Goal: Use online tool/utility: Utilize a website feature to perform a specific function

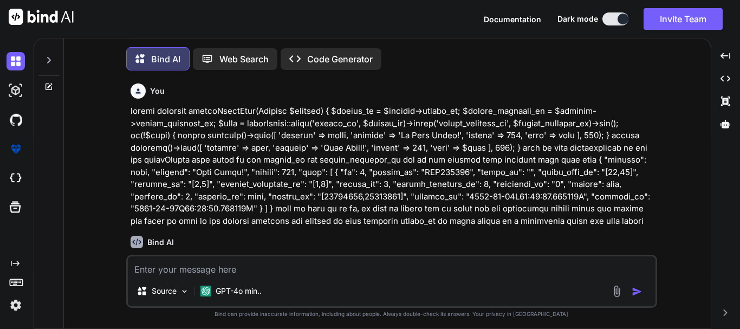
scroll to position [9200, 0]
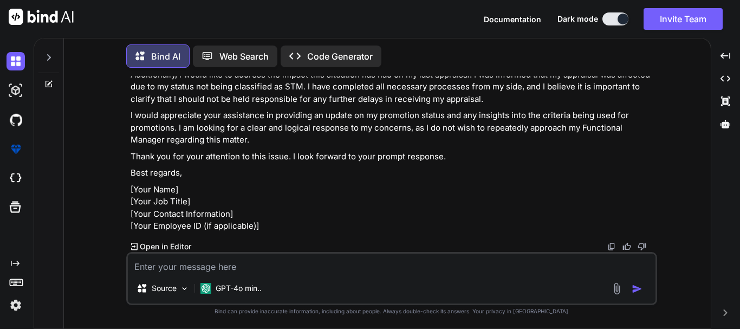
click at [271, 259] on textarea at bounding box center [392, 264] width 528 height 20
paste textarea "i never meant to hurt you"
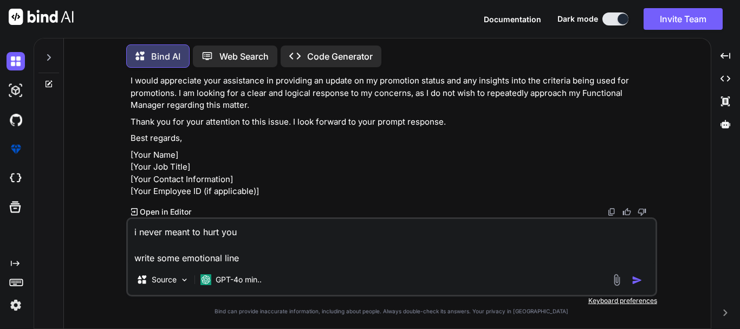
click at [253, 257] on textarea "i never meant to hurt you write some emotional line" at bounding box center [392, 242] width 528 height 46
type textarea "i never meant to hurt you write some emotional line on this for a female friend"
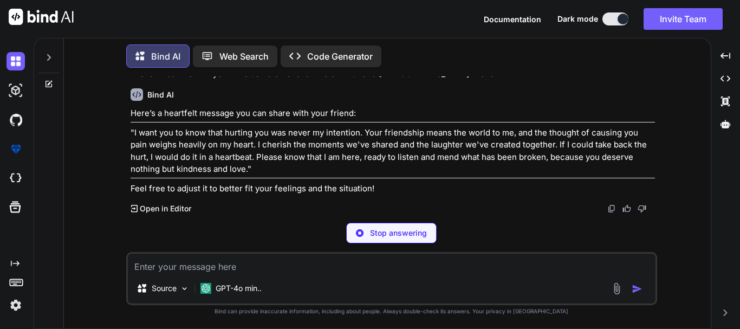
scroll to position [9643, 0]
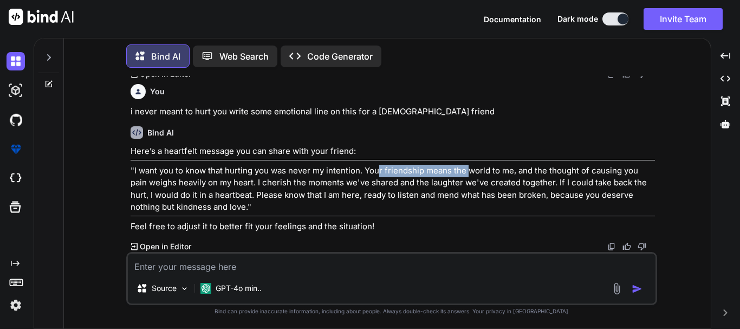
drag, startPoint x: 378, startPoint y: 171, endPoint x: 469, endPoint y: 169, distance: 91.6
click at [469, 169] on p ""I want you to know that hurting you was never my intention. Your friendship me…" at bounding box center [393, 189] width 525 height 49
click at [477, 186] on p ""I want you to know that hurting you was never my intention. Your friendship me…" at bounding box center [393, 189] width 525 height 49
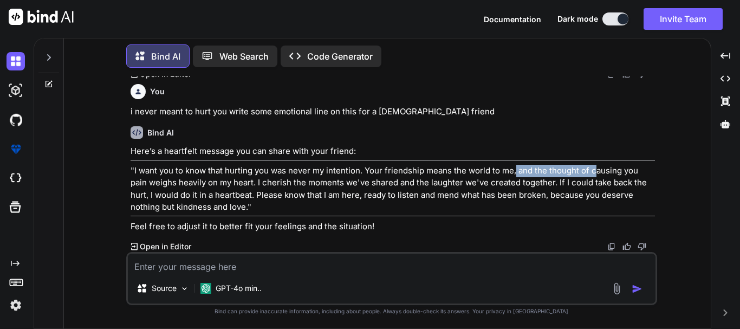
drag, startPoint x: 516, startPoint y: 171, endPoint x: 596, endPoint y: 170, distance: 80.2
click at [596, 170] on p ""I want you to know that hurting you was never my intention. Your friendship me…" at bounding box center [393, 189] width 525 height 49
click at [596, 183] on p ""I want you to know that hurting you was never my intention. Your friendship me…" at bounding box center [393, 189] width 525 height 49
click at [353, 203] on p ""I want you to know that hurting you was never my intention. Your friendship me…" at bounding box center [393, 189] width 525 height 49
drag, startPoint x: 503, startPoint y: 183, endPoint x: 538, endPoint y: 184, distance: 34.7
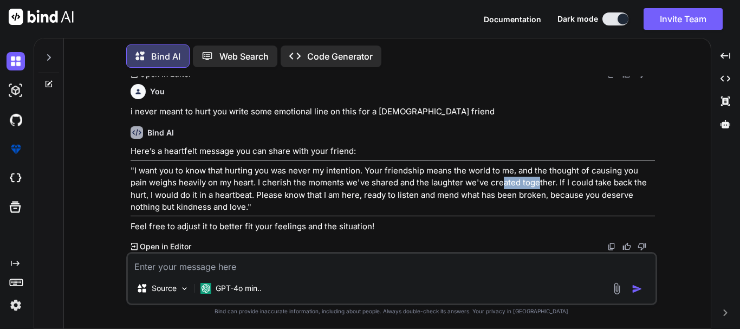
click at [538, 184] on p ""I want you to know that hurting you was never my intention. Your friendship me…" at bounding box center [393, 189] width 525 height 49
click at [547, 183] on p ""I want you to know that hurting you was never my intention. Your friendship me…" at bounding box center [393, 189] width 525 height 49
click at [553, 180] on p ""I want you to know that hurting you was never my intention. Your friendship me…" at bounding box center [393, 189] width 525 height 49
click at [544, 184] on p ""I want you to know that hurting you was never my intention. Your friendship me…" at bounding box center [393, 189] width 525 height 49
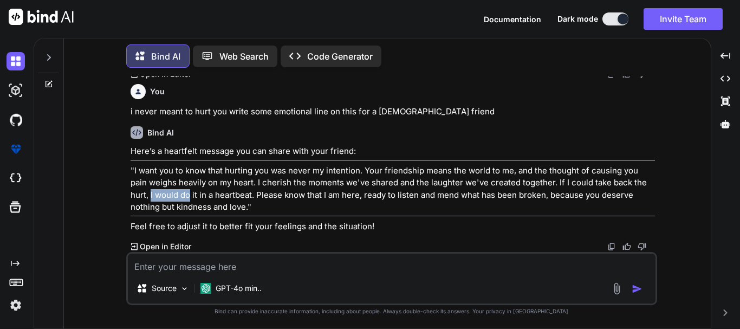
drag, startPoint x: 151, startPoint y: 193, endPoint x: 189, endPoint y: 192, distance: 37.9
click at [189, 192] on p ""I want you to know that hurting you was never my intention. Your friendship me…" at bounding box center [393, 189] width 525 height 49
click at [196, 198] on p ""I want you to know that hurting you was never my intention. Your friendship me…" at bounding box center [393, 189] width 525 height 49
click at [228, 195] on p ""I want you to know that hurting you was never my intention. Your friendship me…" at bounding box center [393, 189] width 525 height 49
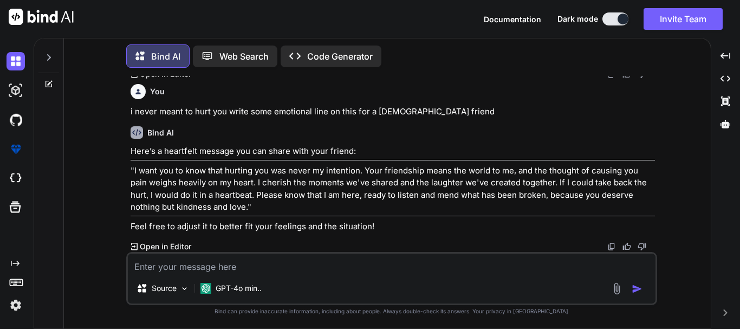
click at [327, 186] on p ""I want you to know that hurting you was never my intention. Your friendship me…" at bounding box center [393, 189] width 525 height 49
drag, startPoint x: 178, startPoint y: 227, endPoint x: 288, endPoint y: 223, distance: 110.1
click at [288, 223] on p "Feel free to adjust it to better fit your feelings and the situation!" at bounding box center [393, 227] width 525 height 12
click at [198, 265] on textarea at bounding box center [392, 264] width 528 height 20
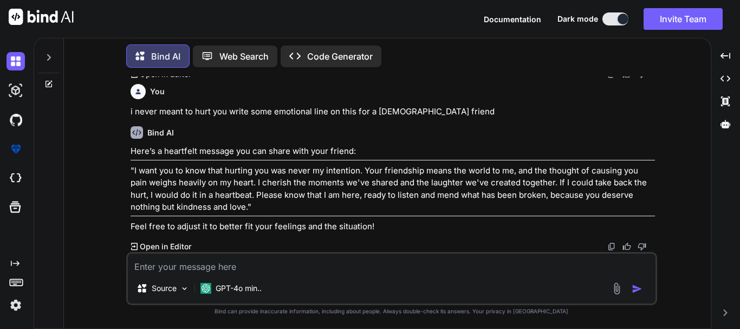
click at [198, 265] on textarea at bounding box center [392, 264] width 528 height 20
type textarea "M"
type textarea "make it"
type textarea "use words, hard, bond and add accordingly"
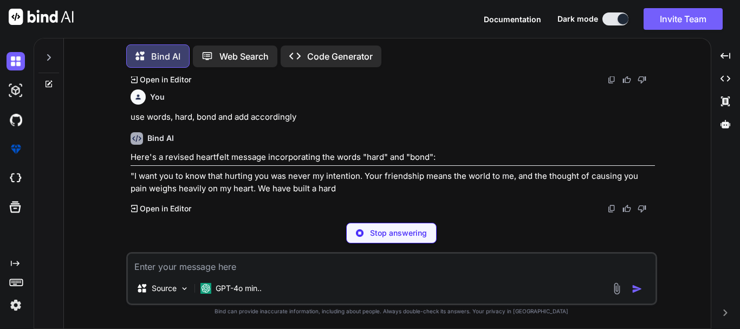
scroll to position [9810, 0]
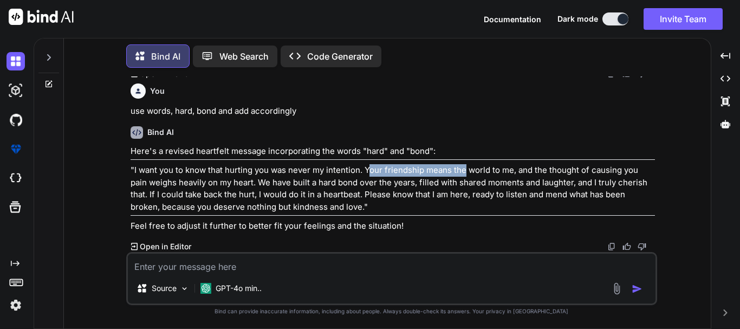
drag, startPoint x: 368, startPoint y: 178, endPoint x: 464, endPoint y: 177, distance: 95.4
click at [464, 177] on p ""I want you to know that hurting you was never my intention. Your friendship me…" at bounding box center [393, 188] width 525 height 49
click at [477, 184] on p ""I want you to know that hurting you was never my intention. Your friendship me…" at bounding box center [393, 188] width 525 height 49
click at [521, 175] on p ""I want you to know that hurting you was never my intention. Your friendship me…" at bounding box center [393, 188] width 525 height 49
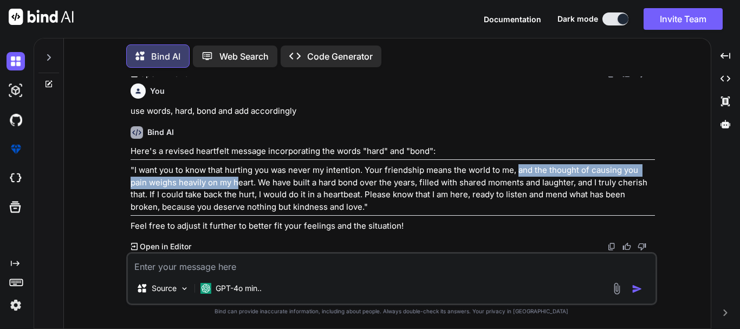
drag, startPoint x: 519, startPoint y: 176, endPoint x: 250, endPoint y: 189, distance: 269.1
click at [247, 189] on p ""I want you to know that hurting you was never my intention. Your friendship me…" at bounding box center [393, 188] width 525 height 49
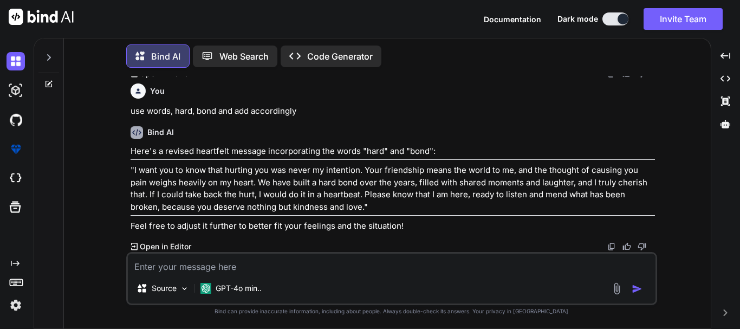
click at [250, 189] on p ""I want you to know that hurting you was never my intention. Your friendship me…" at bounding box center [393, 188] width 525 height 49
drag, startPoint x: 264, startPoint y: 188, endPoint x: 288, endPoint y: 188, distance: 23.3
click at [288, 188] on p ""I want you to know that hurting you was never my intention. Your friendship me…" at bounding box center [393, 188] width 525 height 49
drag, startPoint x: 326, startPoint y: 188, endPoint x: 374, endPoint y: 189, distance: 47.7
click at [374, 189] on p ""I want you to know that hurting you was never my intention. Your friendship me…" at bounding box center [393, 188] width 525 height 49
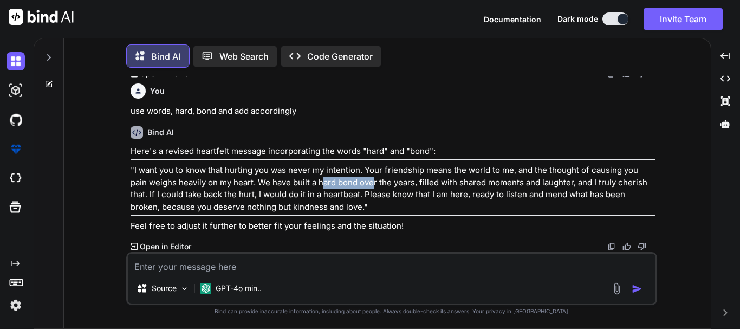
scroll to position [9816, 0]
click at [339, 185] on p ""I want you to know that hurting you was never my intention. Your friendship me…" at bounding box center [393, 188] width 525 height 49
drag, startPoint x: 249, startPoint y: 143, endPoint x: 135, endPoint y: 108, distance: 119.1
click at [135, 41] on p ""I want you to know that hurting you was never my intention. Your friendship me…" at bounding box center [393, 16] width 525 height 49
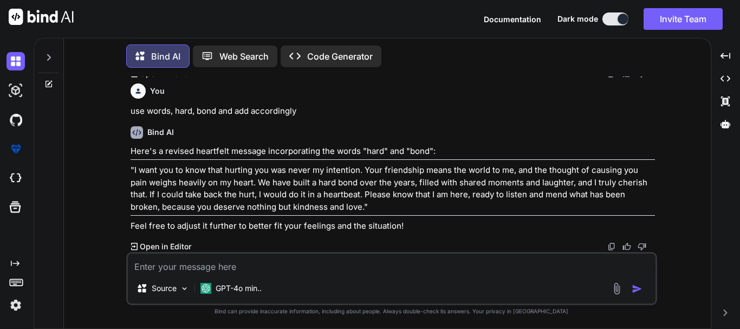
copy p "I want you to know that hurting you was never my intention. Your friendship mea…"
click at [190, 269] on textarea at bounding box center [392, 264] width 528 height 20
click at [150, 263] on textarea at bounding box center [392, 264] width 528 height 20
type textarea "I"
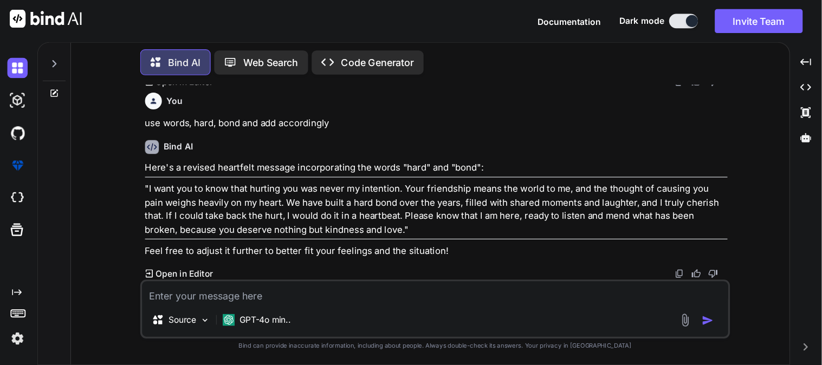
scroll to position [8786, 0]
click at [174, 267] on textarea at bounding box center [392, 264] width 528 height 20
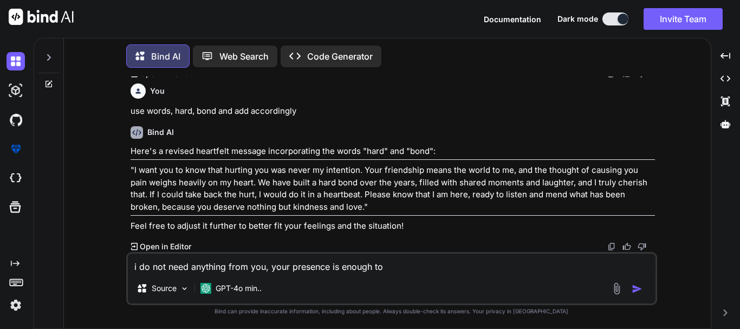
click at [407, 266] on textarea "i do not need anything from you, your presence is enough to" at bounding box center [392, 264] width 528 height 20
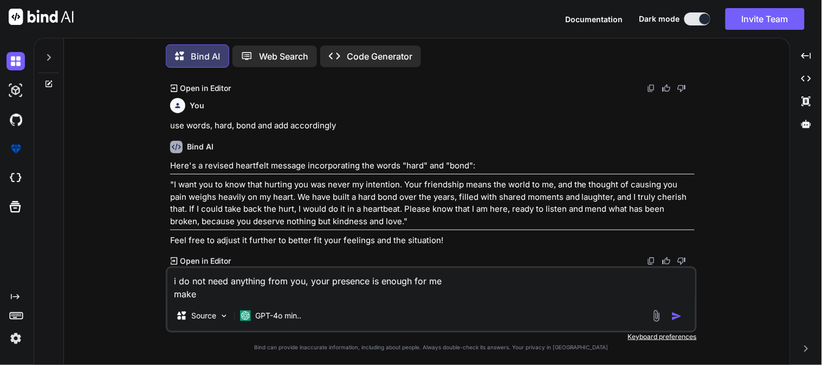
click at [236, 293] on textarea "i do not need anything from you, your presence is enough for me make" at bounding box center [431, 284] width 528 height 33
click at [217, 296] on textarea "i do not need anything from you, your presence is enough for me make" at bounding box center [431, 284] width 528 height 33
click at [302, 297] on textarea "i do not need anything from you, your presence is enough for me make some emoti…" at bounding box center [431, 284] width 528 height 33
drag, startPoint x: 448, startPoint y: 279, endPoint x: 158, endPoint y: 280, distance: 290.4
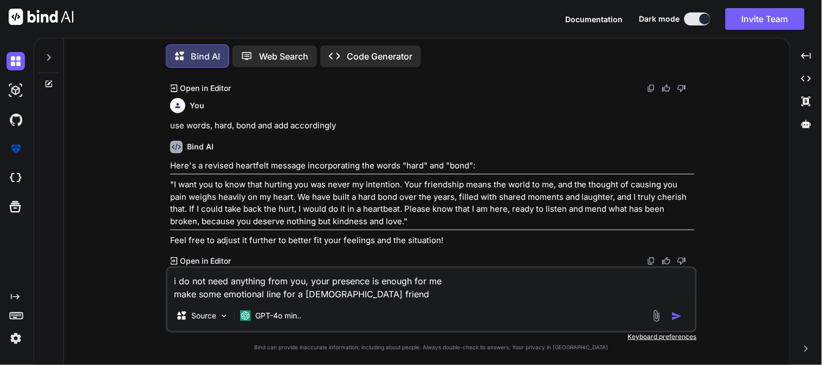
click at [158, 280] on div "You Bind AI To achieve the desired structure where each return order has a sub-…" at bounding box center [431, 220] width 717 height 288
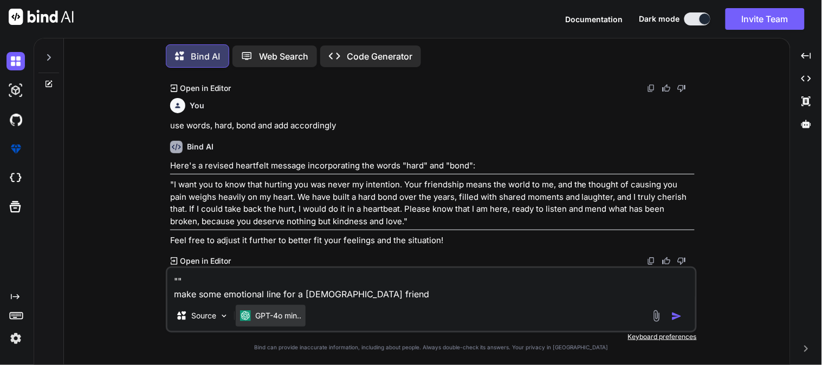
paste textarea "i do not need anything from you, your presence is enough for me"
type textarea ""i do not need anything from you, your presence is enough for me" make some emo…"
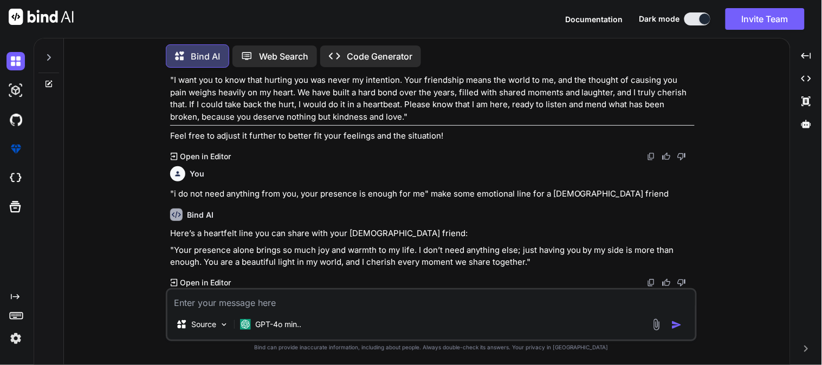
scroll to position [9902, 0]
drag, startPoint x: 232, startPoint y: 251, endPoint x: 256, endPoint y: 252, distance: 23.8
click at [256, 252] on p ""Your presence alone brings so much joy and warmth to my life. I don’t need any…" at bounding box center [432, 256] width 525 height 24
drag, startPoint x: 284, startPoint y: 251, endPoint x: 372, endPoint y: 253, distance: 87.2
click at [372, 253] on p ""Your presence alone brings so much joy and warmth to my life. I don’t need any…" at bounding box center [432, 256] width 525 height 24
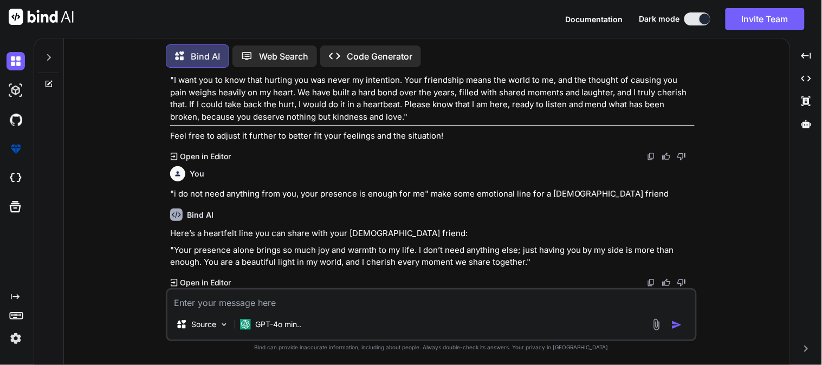
click at [378, 270] on div "Bind AI Here’s a heartfelt line you can share with your female friend: "Your pr…" at bounding box center [432, 244] width 525 height 88
drag, startPoint x: 372, startPoint y: 250, endPoint x: 403, endPoint y: 251, distance: 30.9
click at [403, 251] on p ""Your presence alone brings so much joy and warmth to my life. I don’t need any…" at bounding box center [432, 256] width 525 height 24
drag, startPoint x: 523, startPoint y: 250, endPoint x: 613, endPoint y: 250, distance: 90.0
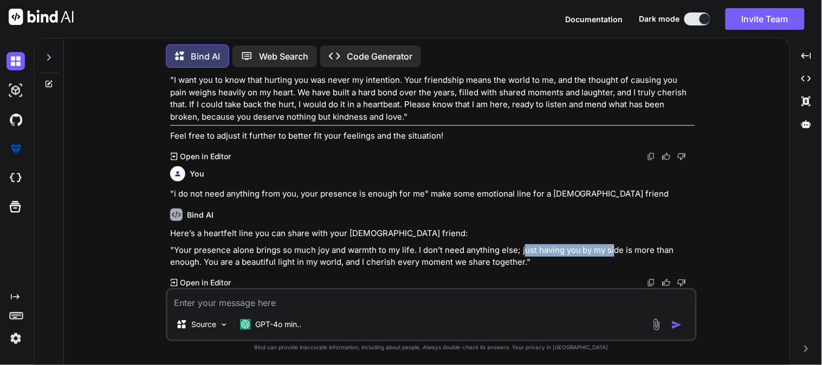
click at [613, 250] on p ""Your presence alone brings so much joy and warmth to my life. I don’t need any…" at bounding box center [432, 256] width 525 height 24
click at [613, 255] on p ""Your presence alone brings so much joy and warmth to my life. I don’t need any…" at bounding box center [432, 256] width 525 height 24
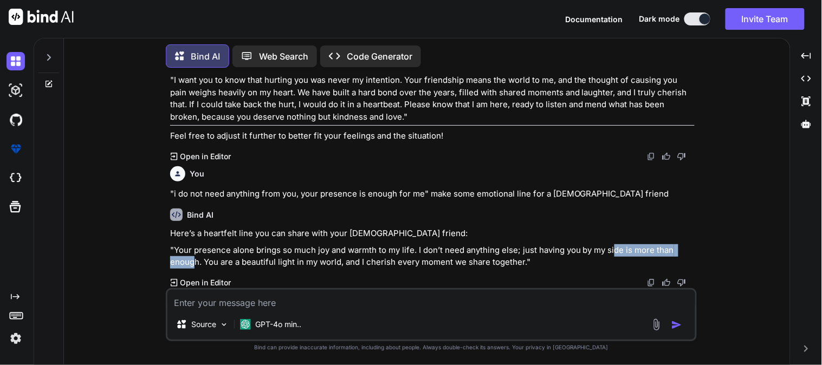
drag, startPoint x: 613, startPoint y: 251, endPoint x: 197, endPoint y: 268, distance: 417.0
click at [197, 268] on p ""Your presence alone brings so much joy and warmth to my life. I don’t need any…" at bounding box center [432, 256] width 525 height 24
click at [199, 266] on p ""Your presence alone brings so much joy and warmth to my life. I don’t need any…" at bounding box center [432, 256] width 525 height 24
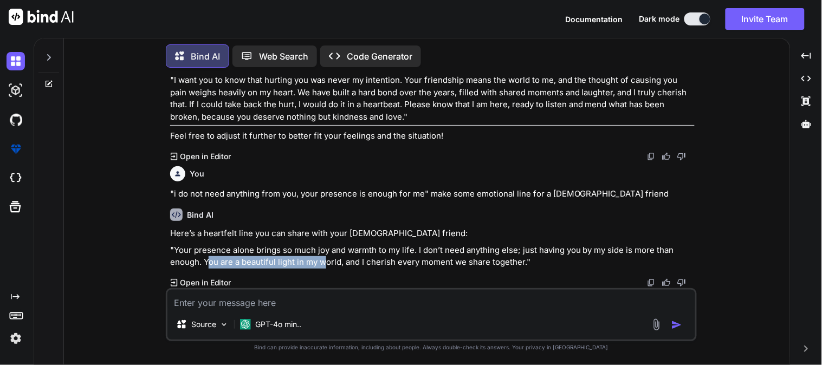
drag, startPoint x: 208, startPoint y: 262, endPoint x: 327, endPoint y: 264, distance: 119.8
click at [327, 264] on p ""Your presence alone brings so much joy and warmth to my life. I don’t need any…" at bounding box center [432, 256] width 525 height 24
drag, startPoint x: 203, startPoint y: 264, endPoint x: 338, endPoint y: 263, distance: 134.9
click at [338, 263] on p ""Your presence alone brings so much joy and warmth to my life. I don’t need any…" at bounding box center [432, 256] width 525 height 24
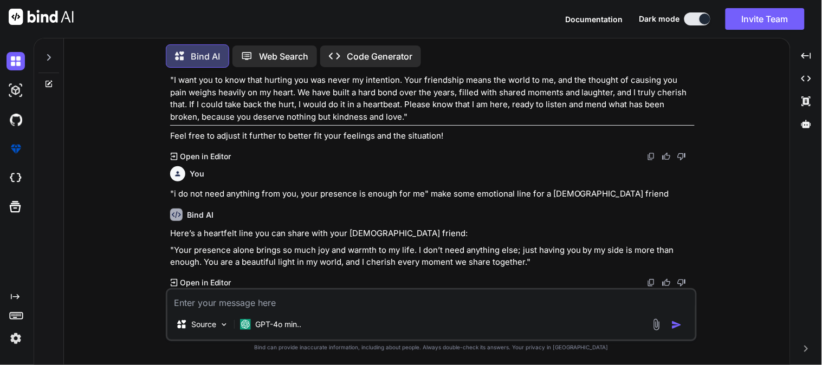
click at [339, 264] on p ""Your presence alone brings so much joy and warmth to my life. I don’t need any…" at bounding box center [432, 256] width 525 height 24
drag, startPoint x: 344, startPoint y: 264, endPoint x: 500, endPoint y: 264, distance: 155.5
click at [500, 264] on p ""Your presence alone brings so much joy and warmth to my life. I don’t need any…" at bounding box center [432, 256] width 525 height 24
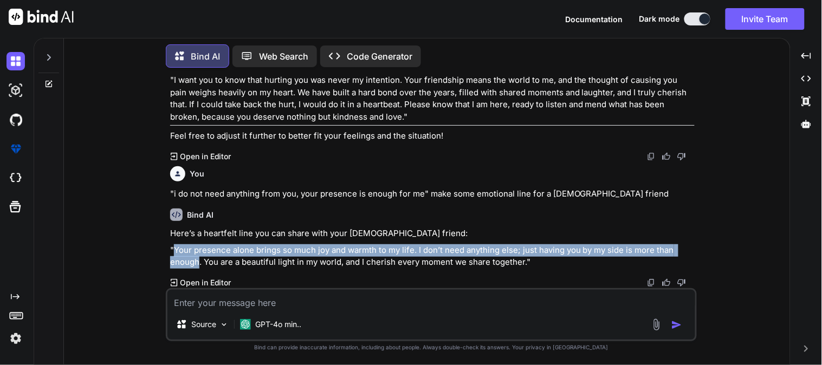
drag, startPoint x: 175, startPoint y: 253, endPoint x: 199, endPoint y: 268, distance: 28.4
click at [199, 268] on p ""Your presence alone brings so much joy and warmth to my life. I don’t need any…" at bounding box center [432, 256] width 525 height 24
copy p "Your presence alone brings so much joy and warmth to my life. I don’t need anyt…"
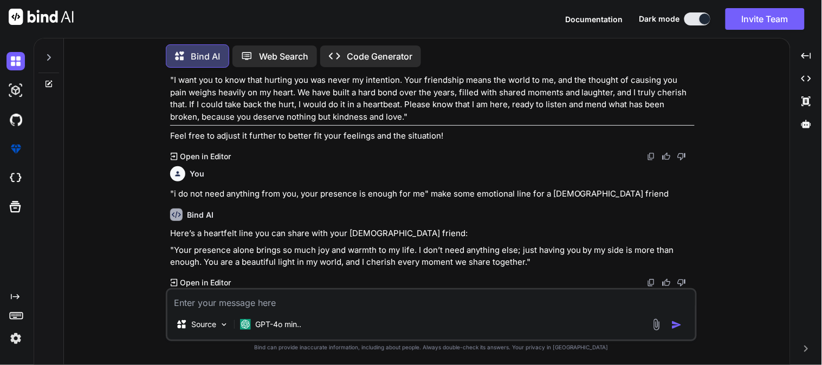
click at [223, 301] on textarea at bounding box center [431, 300] width 528 height 20
click at [212, 300] on textarea at bounding box center [431, 300] width 528 height 20
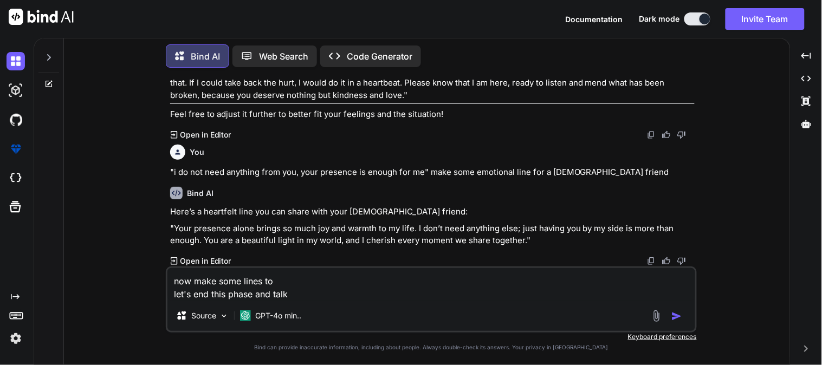
drag, startPoint x: 195, startPoint y: 294, endPoint x: 297, endPoint y: 290, distance: 101.9
click at [297, 290] on textarea "now make some lines to let's end this phase and talk" at bounding box center [431, 284] width 528 height 33
click at [296, 296] on textarea "now make some lines to let's end this phase and talk" at bounding box center [431, 284] width 528 height 33
type textarea "now make some lines to let's end this phase and talk as i am always waiting for…"
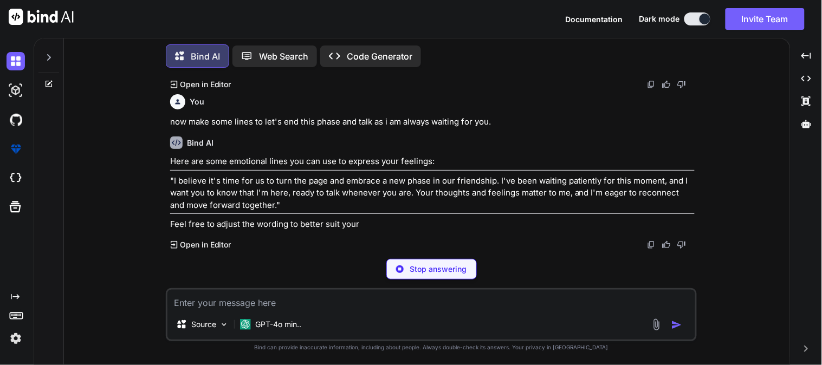
scroll to position [10061, 0]
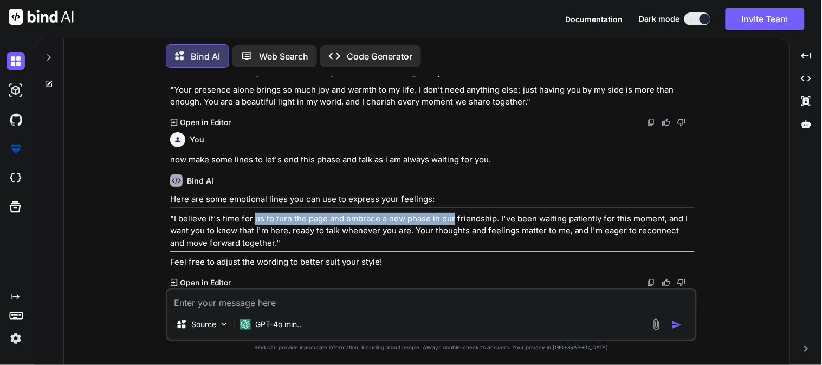
drag, startPoint x: 253, startPoint y: 219, endPoint x: 452, endPoint y: 219, distance: 199.4
click at [452, 219] on p ""I believe it's time for us to turn the page and embrace a new phase in our fri…" at bounding box center [432, 231] width 525 height 37
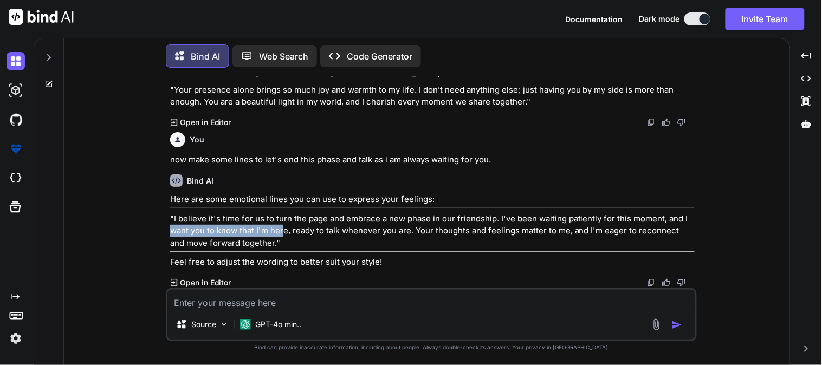
drag, startPoint x: 170, startPoint y: 231, endPoint x: 284, endPoint y: 234, distance: 114.4
click at [284, 234] on p ""I believe it's time for us to turn the page and embrace a new phase in our fri…" at bounding box center [432, 231] width 525 height 37
click at [298, 246] on p ""I believe it's time for us to turn the page and embrace a new phase in our fri…" at bounding box center [432, 231] width 525 height 37
click at [306, 245] on p ""I believe it's time for us to turn the page and embrace a new phase in our fri…" at bounding box center [432, 231] width 525 height 37
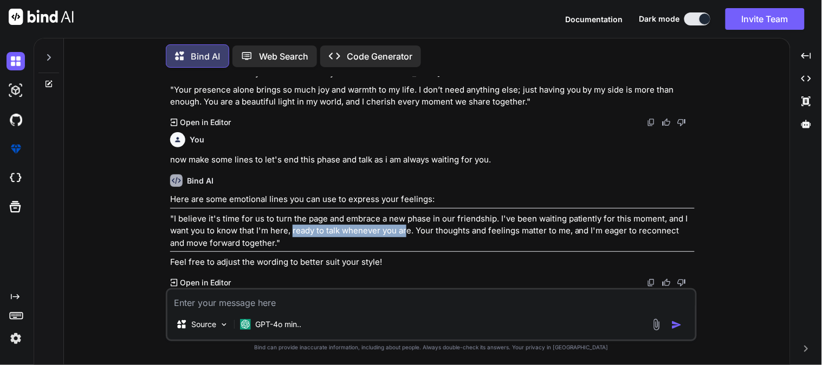
drag, startPoint x: 294, startPoint y: 230, endPoint x: 408, endPoint y: 234, distance: 113.8
click at [408, 234] on p ""I believe it's time for us to turn the page and embrace a new phase in our fri…" at bounding box center [432, 231] width 525 height 37
click at [404, 244] on p ""I believe it's time for us to turn the page and embrace a new phase in our fri…" at bounding box center [432, 231] width 525 height 37
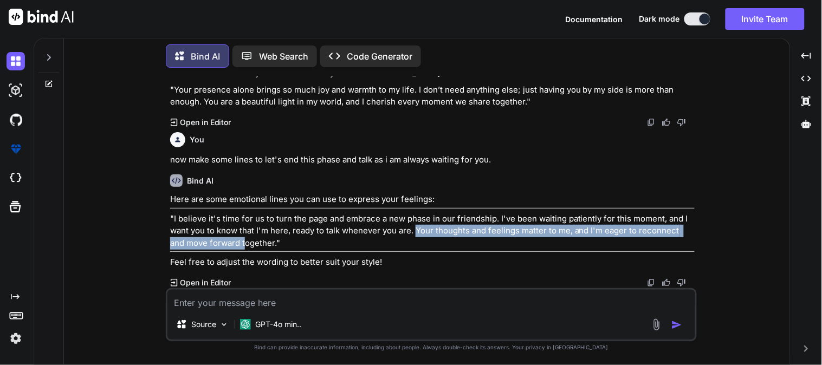
drag, startPoint x: 416, startPoint y: 234, endPoint x: 287, endPoint y: 245, distance: 129.5
click at [268, 247] on p ""I believe it's time for us to turn the page and embrace a new phase in our fri…" at bounding box center [432, 231] width 525 height 37
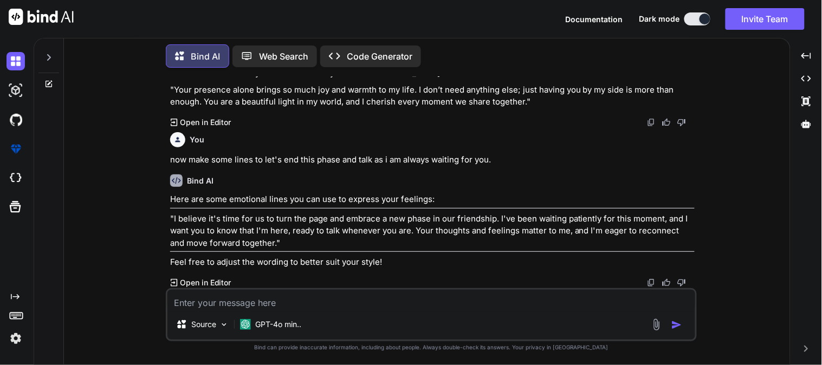
click at [290, 244] on p ""I believe it's time for us to turn the page and embrace a new phase in our fri…" at bounding box center [432, 231] width 525 height 37
click at [225, 307] on textarea at bounding box center [431, 300] width 528 height 20
type textarea "no, make it with simple daily words"
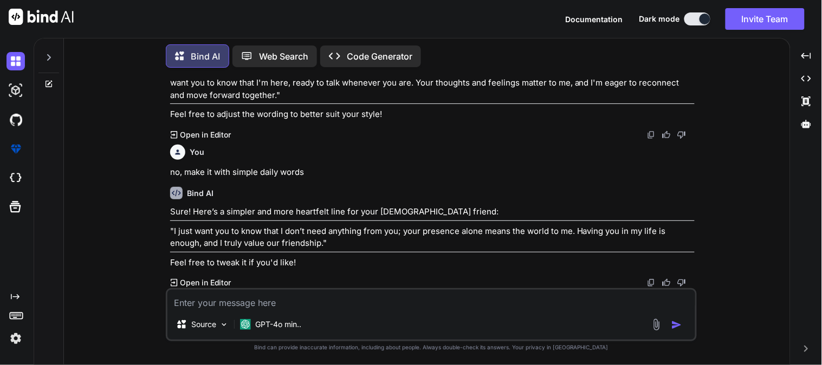
scroll to position [10210, 0]
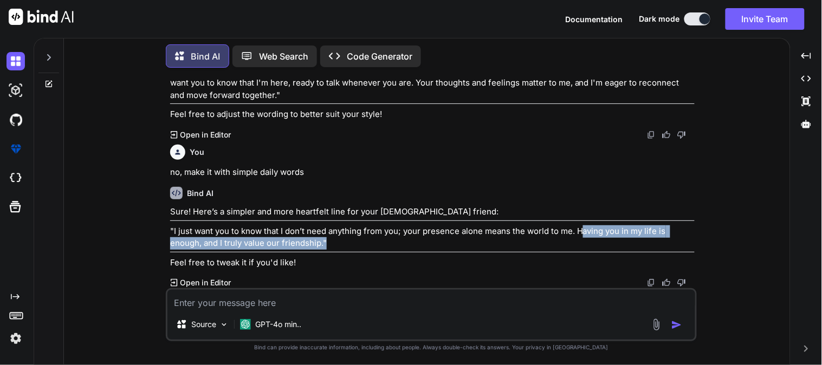
drag, startPoint x: 581, startPoint y: 235, endPoint x: 355, endPoint y: 242, distance: 226.6
click at [355, 242] on p ""I just want you to know that I don’t need anything from you; your presence alo…" at bounding box center [432, 237] width 525 height 24
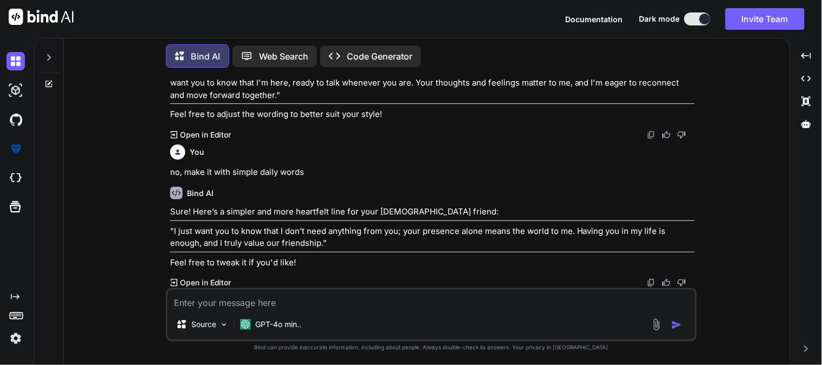
click at [383, 179] on p "no, make it with simple daily words" at bounding box center [432, 172] width 525 height 12
drag, startPoint x: 218, startPoint y: 235, endPoint x: 343, endPoint y: 229, distance: 125.3
click at [343, 179] on p "no, make it with simple daily words" at bounding box center [432, 172] width 525 height 12
click at [367, 102] on p ""I believe it's time for us to turn the page and embrace a new phase in our fri…" at bounding box center [432, 83] width 525 height 37
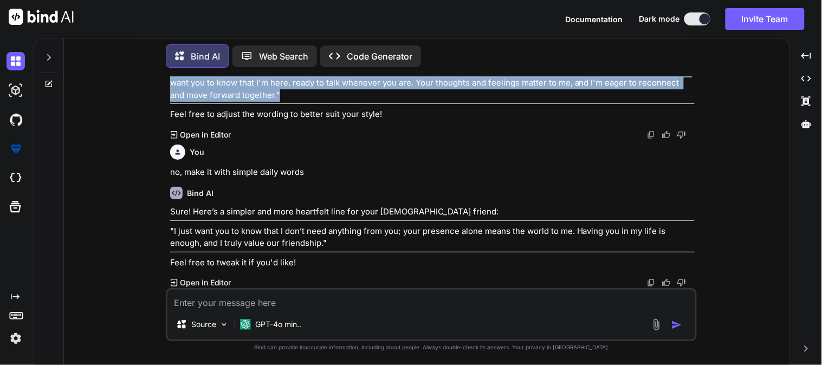
drag, startPoint x: 283, startPoint y: 158, endPoint x: 169, endPoint y: 133, distance: 117.1
click at [169, 133] on div "You Bind AI To achieve the desired structure where each return order has a sub-…" at bounding box center [432, 182] width 529 height 212
copy p ""I believe it's time for us to turn the page and embrace a new phase in our fri…"
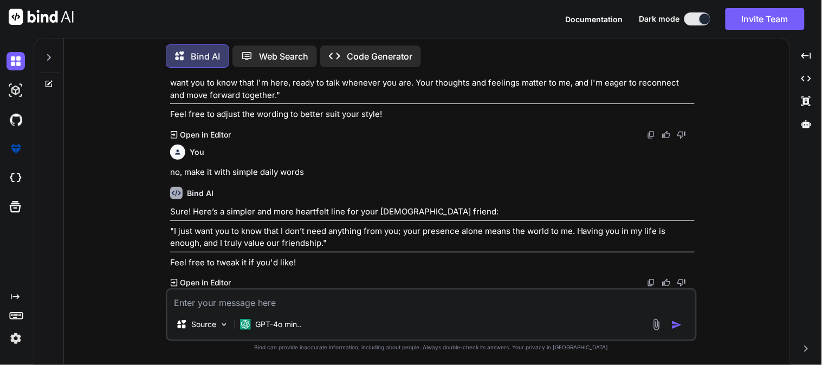
click at [201, 305] on textarea at bounding box center [431, 300] width 528 height 20
paste textarea ""I believe it's time for us to turn the page and embrace a new phase in our fri…"
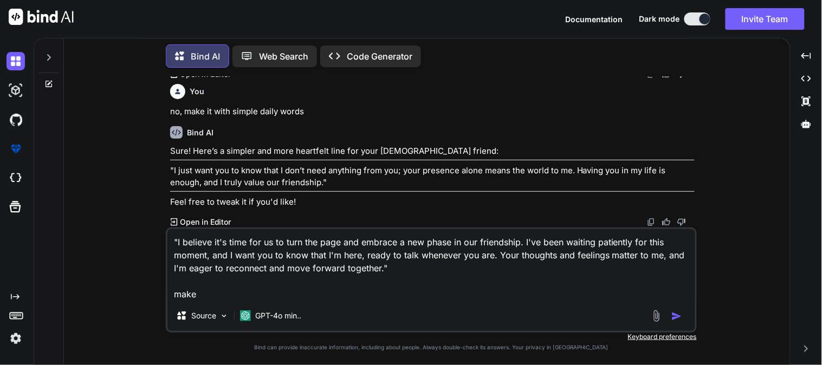
click at [232, 304] on div ""I believe it's time for us to turn the page and embrace a new phase in our fri…" at bounding box center [431, 280] width 531 height 105
click at [225, 299] on textarea ""I believe it's time for us to turn the page and embrace a new phase in our fri…" at bounding box center [431, 265] width 528 height 72
type textarea ""I believe it's time for us to turn the page and embrace a new phase in our fri…"
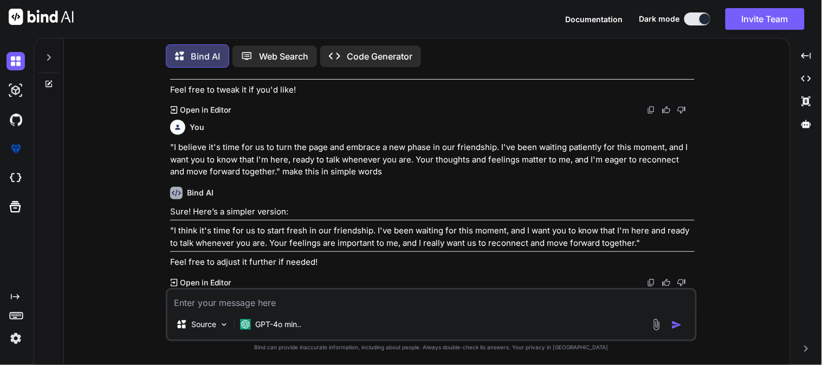
scroll to position [10383, 0]
drag, startPoint x: 268, startPoint y: 243, endPoint x: 347, endPoint y: 248, distance: 78.8
click at [347, 248] on p ""I think it's time for us to start fresh in our friendship. I've been waiting f…" at bounding box center [432, 237] width 525 height 24
click at [337, 249] on p ""I think it's time for us to start fresh in our friendship. I've been waiting f…" at bounding box center [432, 237] width 525 height 24
drag, startPoint x: 351, startPoint y: 244, endPoint x: 386, endPoint y: 244, distance: 35.8
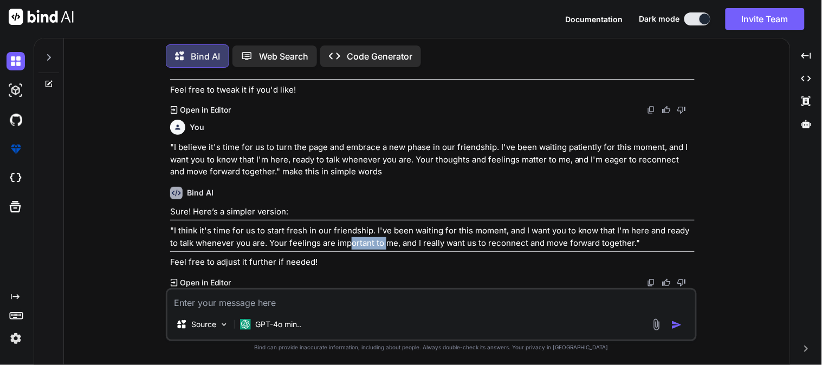
click at [386, 244] on p ""I think it's time for us to start fresh in our friendship. I've been waiting f…" at bounding box center [432, 237] width 525 height 24
click at [392, 248] on p ""I think it's time for us to start fresh in our friendship. I've been waiting f…" at bounding box center [432, 237] width 525 height 24
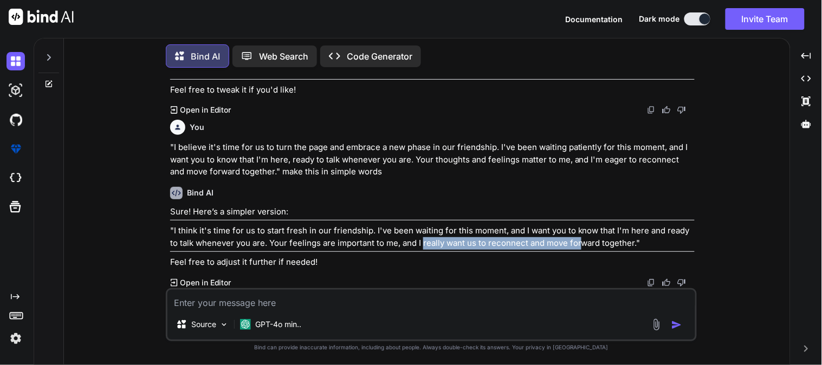
drag, startPoint x: 424, startPoint y: 245, endPoint x: 581, endPoint y: 244, distance: 157.7
click at [581, 244] on p ""I think it's time for us to start fresh in our friendship. I've been waiting f…" at bounding box center [432, 237] width 525 height 24
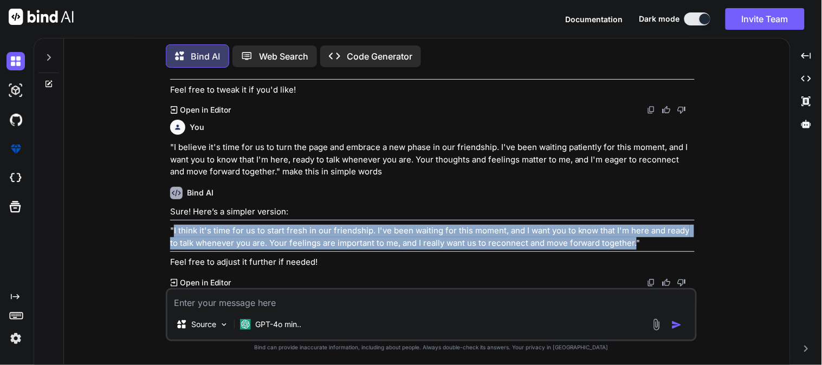
drag, startPoint x: 635, startPoint y: 245, endPoint x: 175, endPoint y: 231, distance: 460.2
click at [175, 231] on p ""I think it's time for us to start fresh in our friendship. I've been waiting f…" at bounding box center [432, 237] width 525 height 24
copy p "I think it's time for us to start fresh in our friendship. I've been waiting fo…"
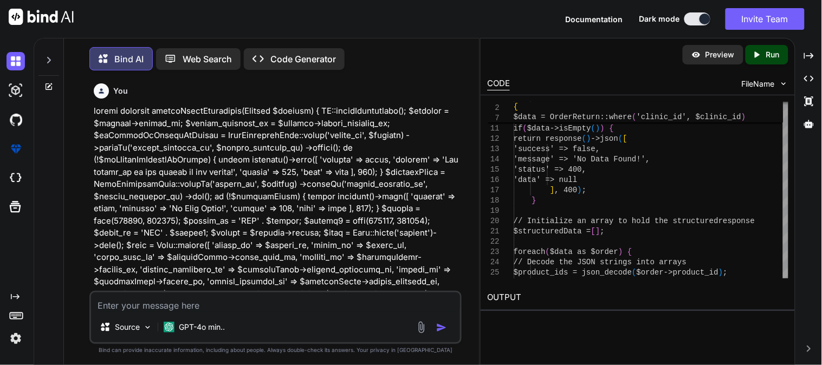
scroll to position [0, 54]
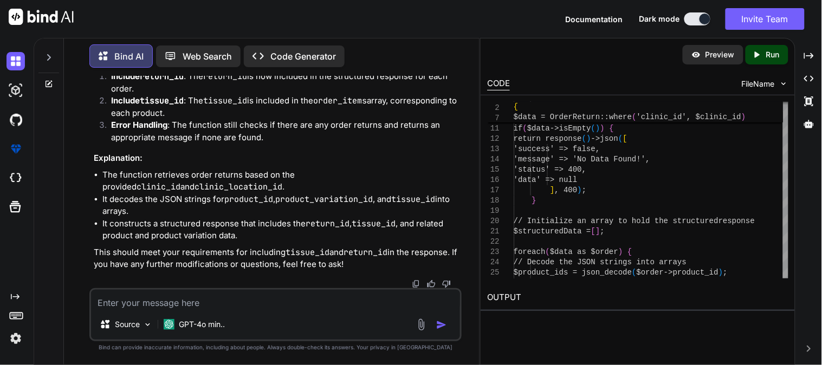
click at [185, 306] on textarea at bounding box center [275, 300] width 369 height 20
click at [145, 301] on textarea at bounding box center [275, 300] width 369 height 20
type textarea "now"
